Goal: Information Seeking & Learning: Learn about a topic

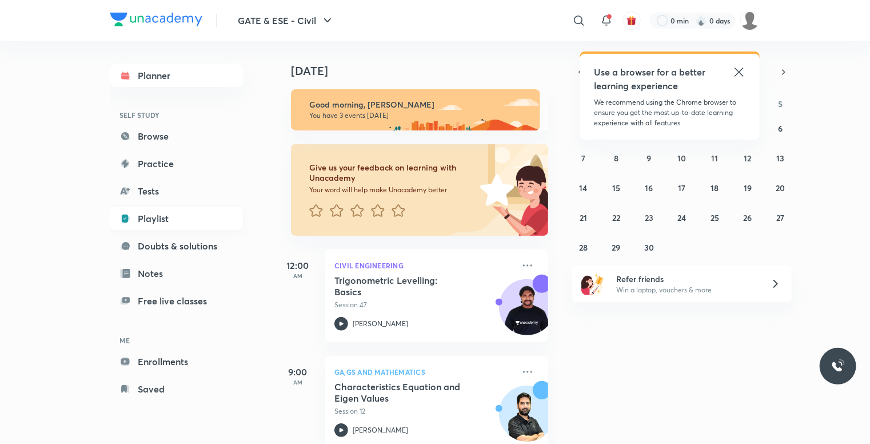
click at [160, 219] on link "Playlist" at bounding box center [176, 218] width 133 height 23
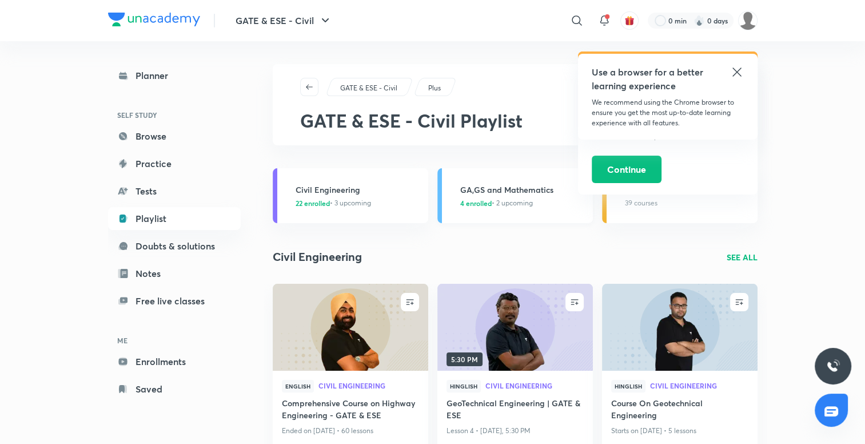
click at [477, 198] on span "4 enrolled" at bounding box center [475, 203] width 31 height 10
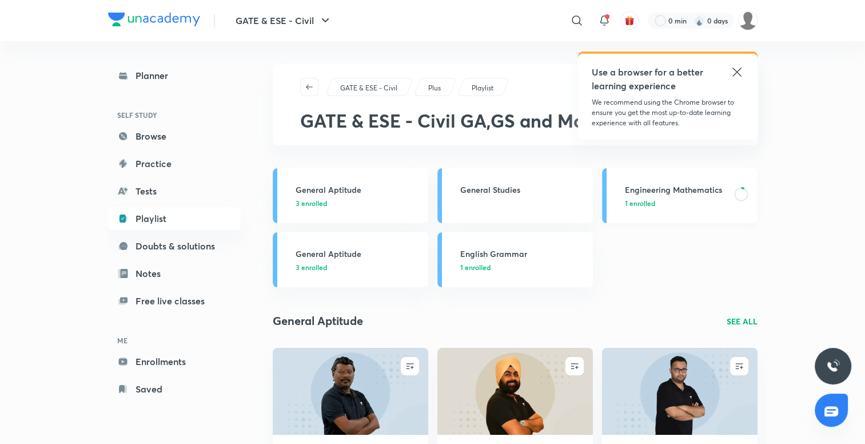
click at [702, 193] on h3 "Engineering Mathematics" at bounding box center [676, 190] width 102 height 12
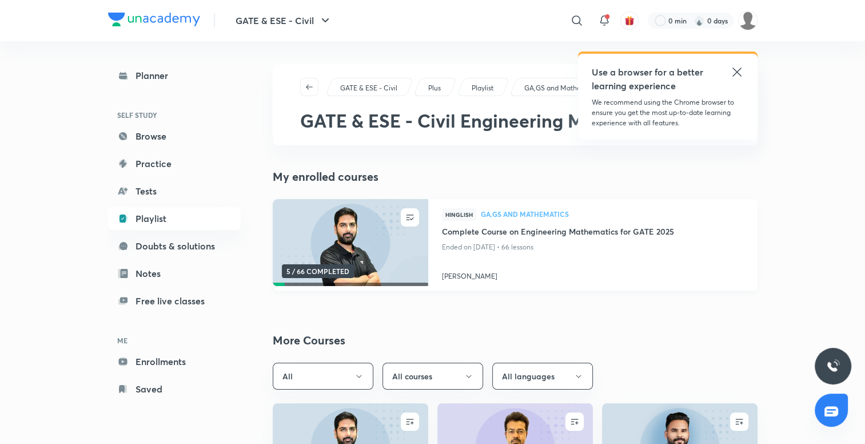
click at [382, 250] on img at bounding box center [350, 242] width 158 height 89
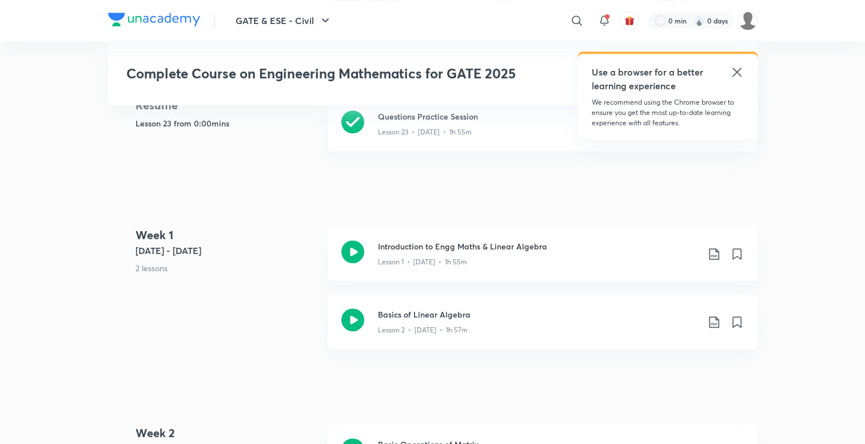
scroll to position [563, 0]
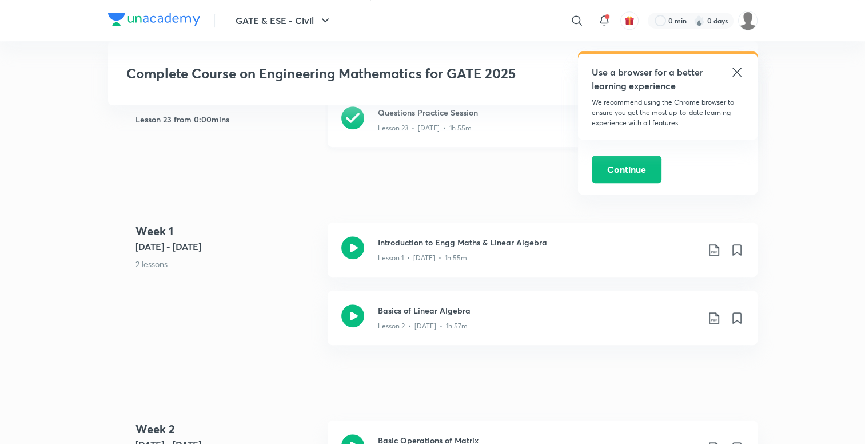
click at [353, 114] on icon at bounding box center [352, 117] width 23 height 23
